Goal: Information Seeking & Learning: Learn about a topic

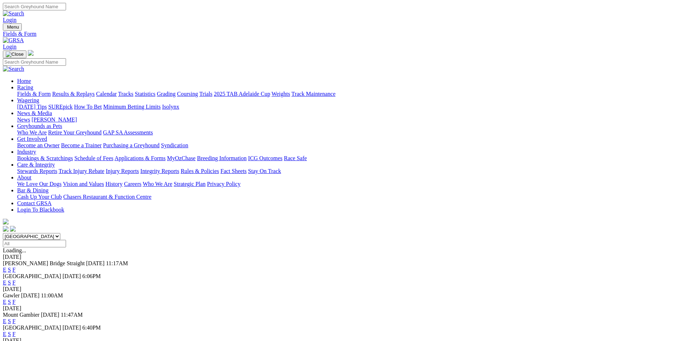
drag, startPoint x: 0, startPoint y: 0, endPoint x: 432, endPoint y: 144, distance: 455.1
click at [16, 266] on link "F" at bounding box center [13, 269] width 3 height 6
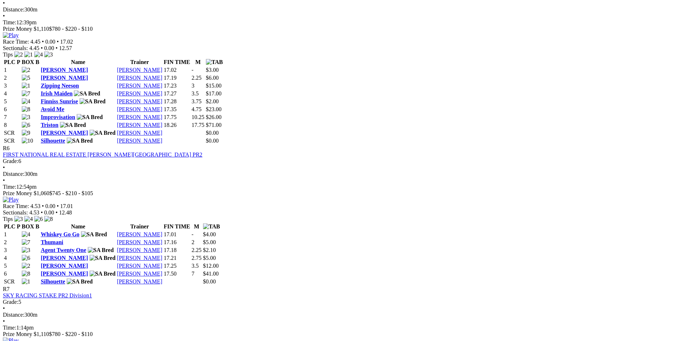
scroll to position [857, 0]
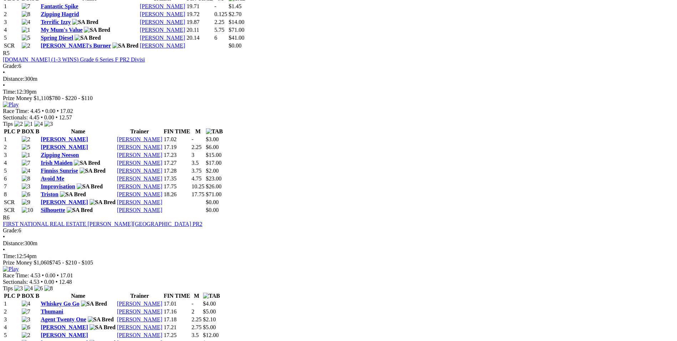
scroll to position [821, 0]
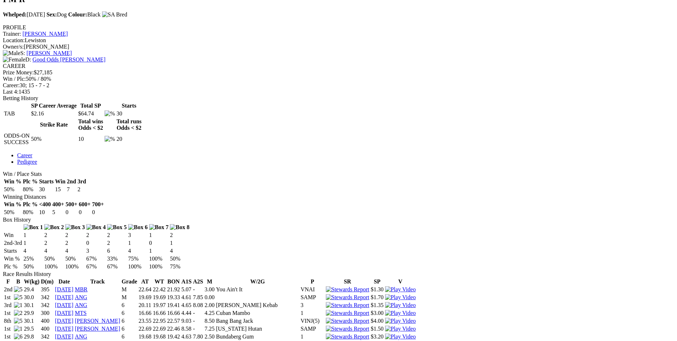
scroll to position [250, 0]
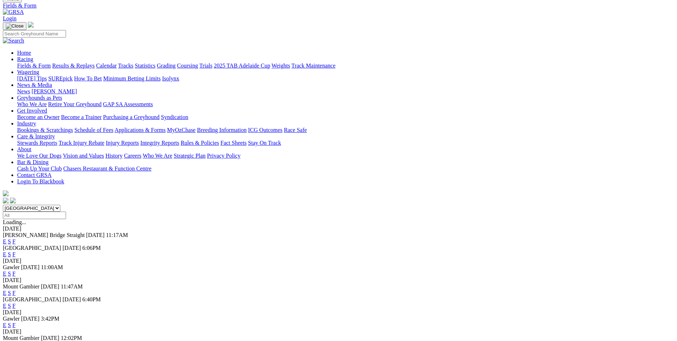
scroll to position [107, 0]
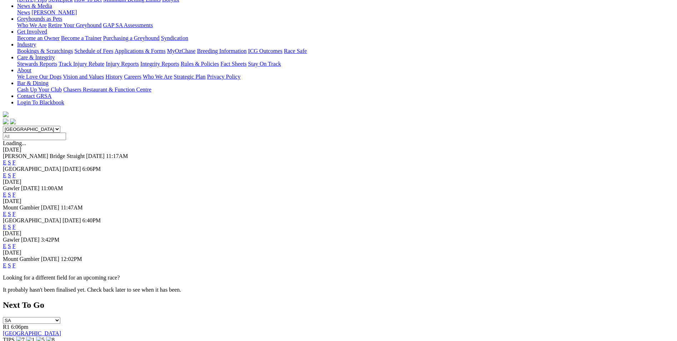
click at [16, 243] on link "F" at bounding box center [13, 246] width 3 height 6
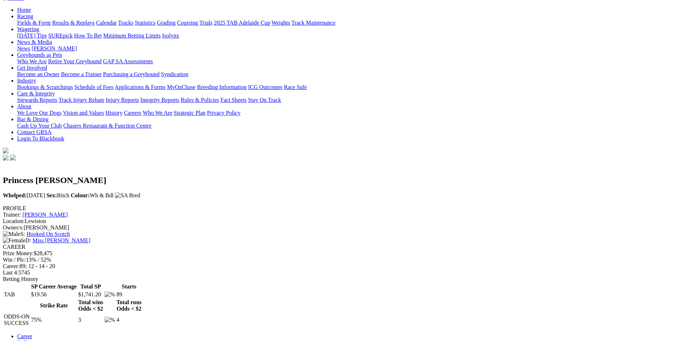
scroll to position [71, 0]
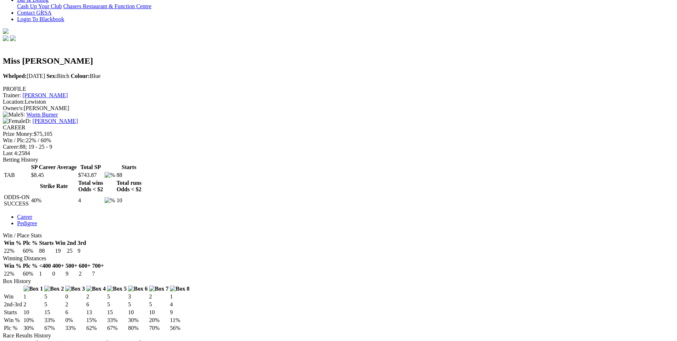
scroll to position [214, 0]
